Goal: Find specific page/section: Find specific page/section

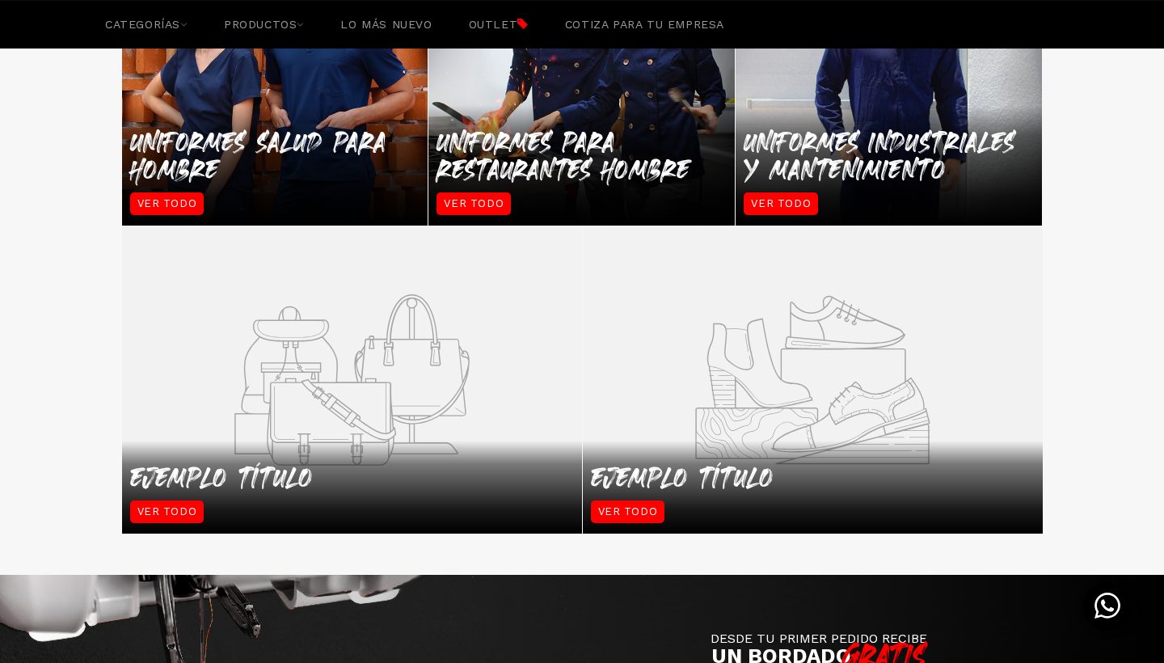
scroll to position [1344, 0]
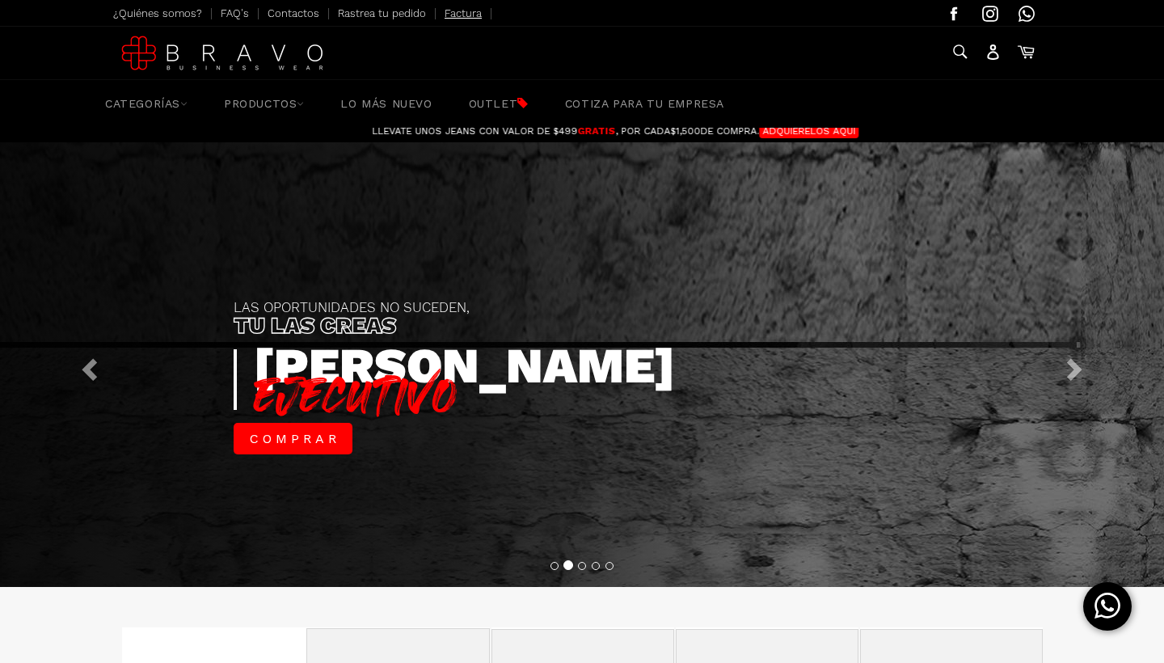
click at [471, 17] on link "Factura" at bounding box center [463, 13] width 37 height 12
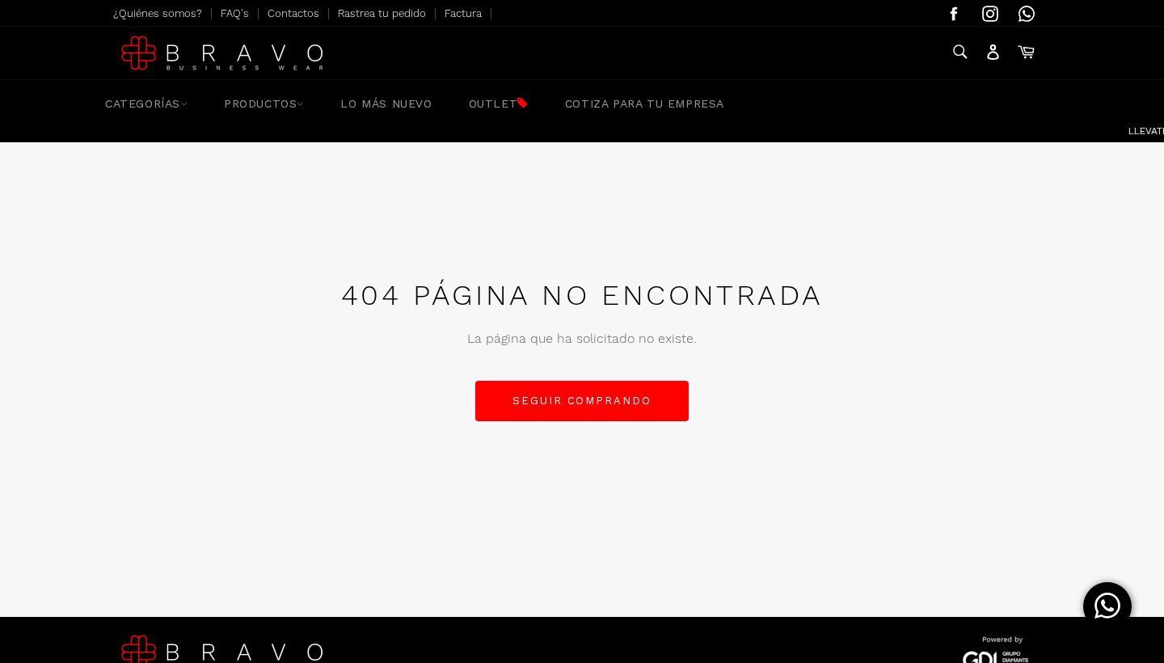
scroll to position [0, -791]
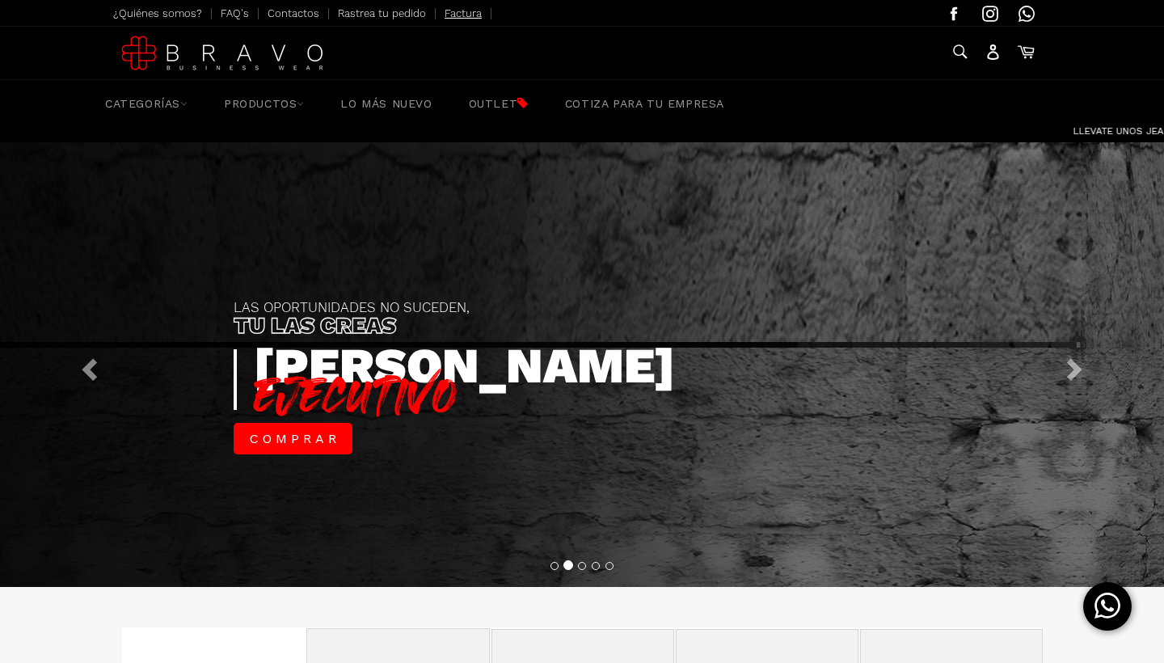
scroll to position [0, -1053]
click at [466, 15] on link "Factura" at bounding box center [463, 13] width 37 height 12
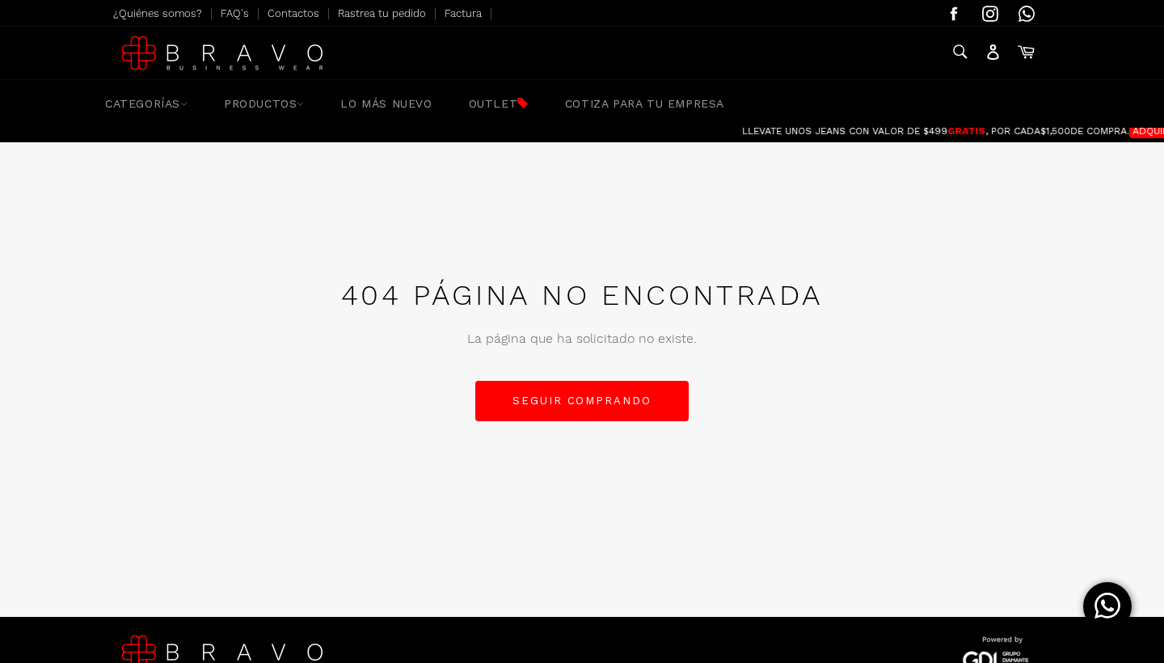
scroll to position [0, -1082]
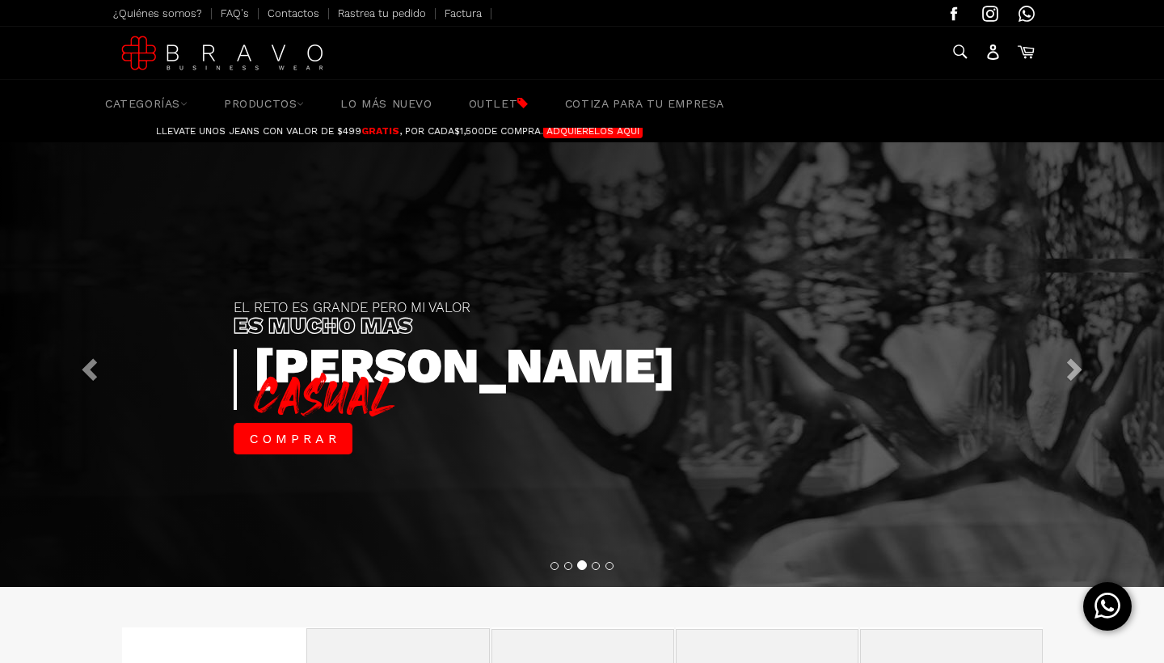
scroll to position [0, 15]
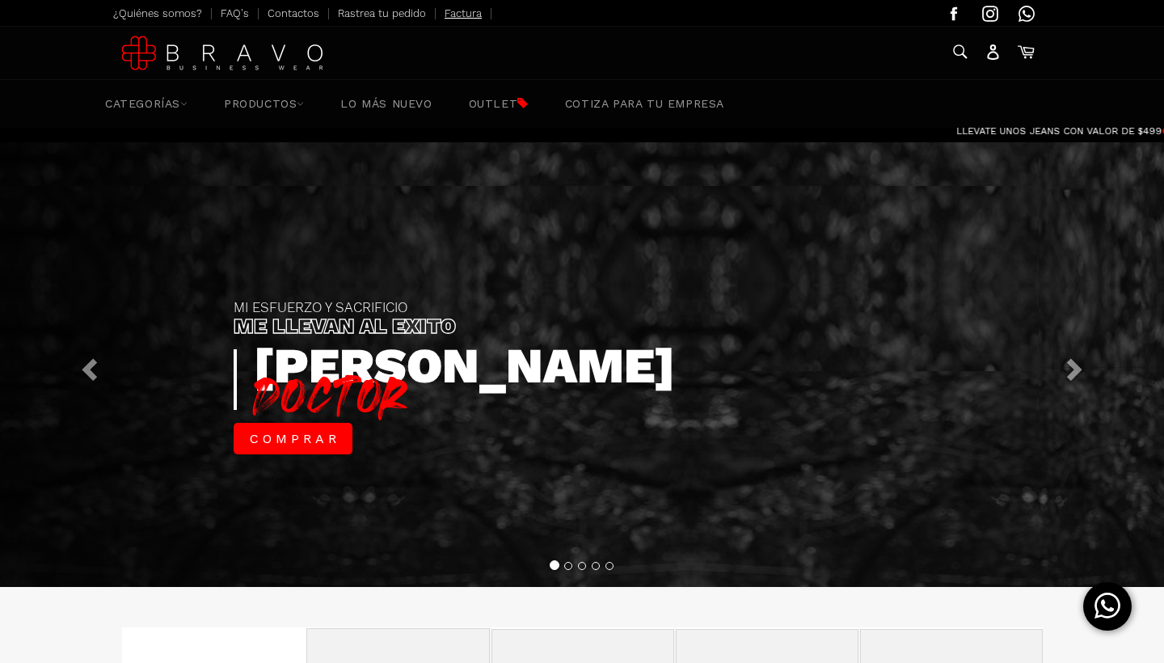
scroll to position [0, -844]
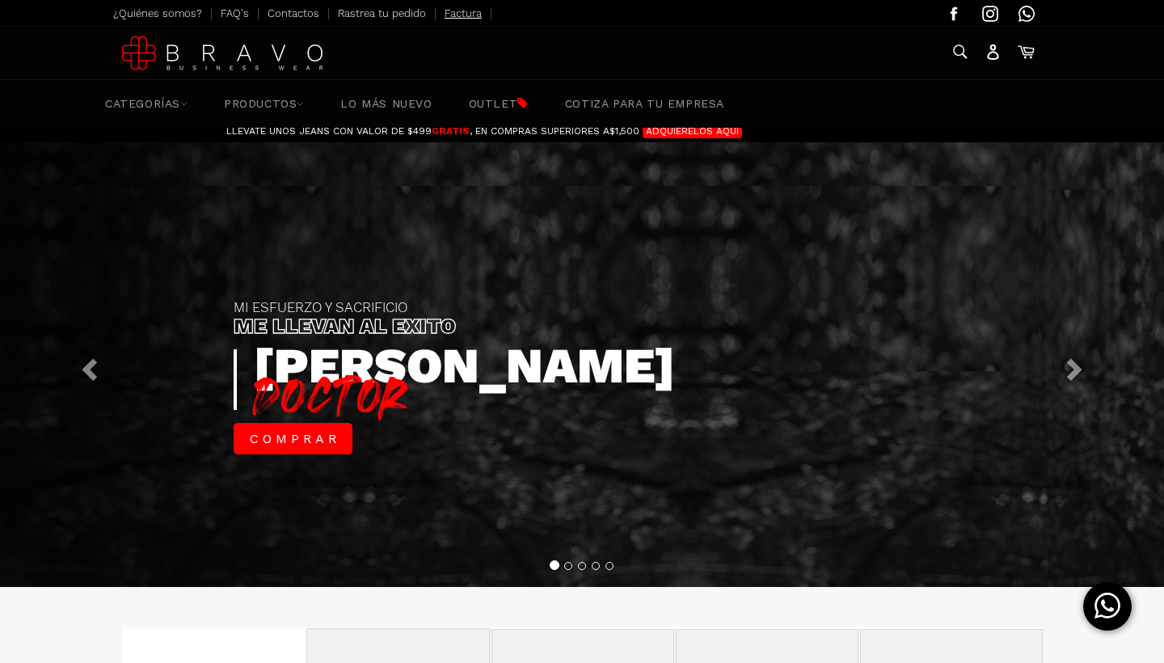
click at [466, 15] on link "Factura" at bounding box center [463, 13] width 37 height 12
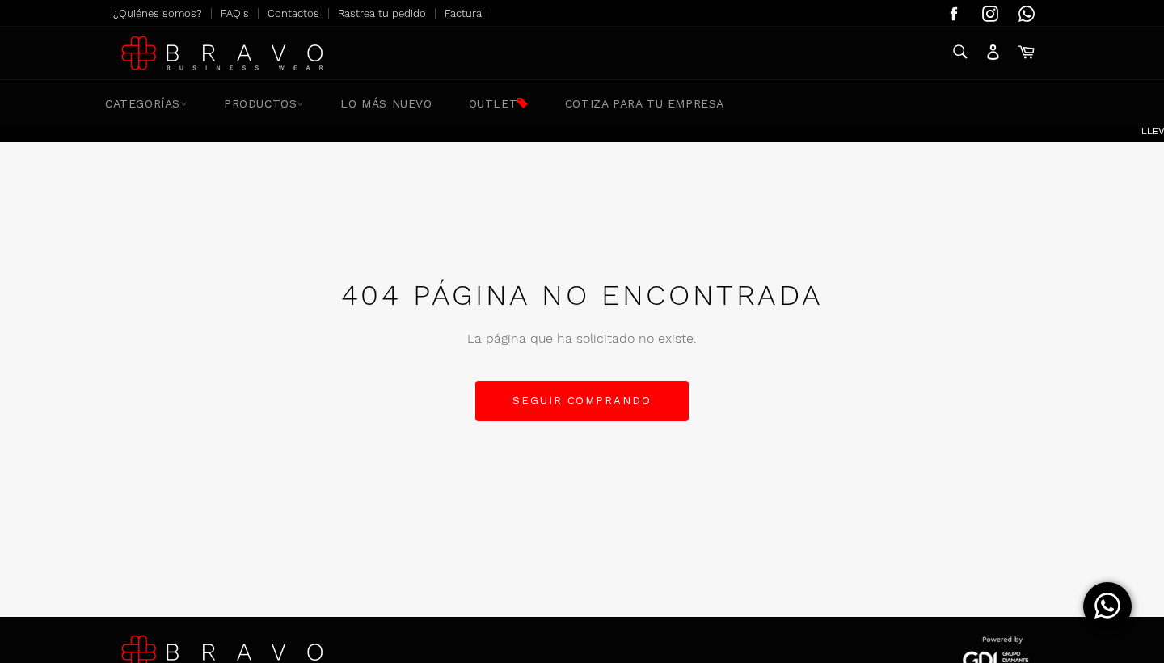
scroll to position [0, -1091]
